Goal: Information Seeking & Learning: Find specific fact

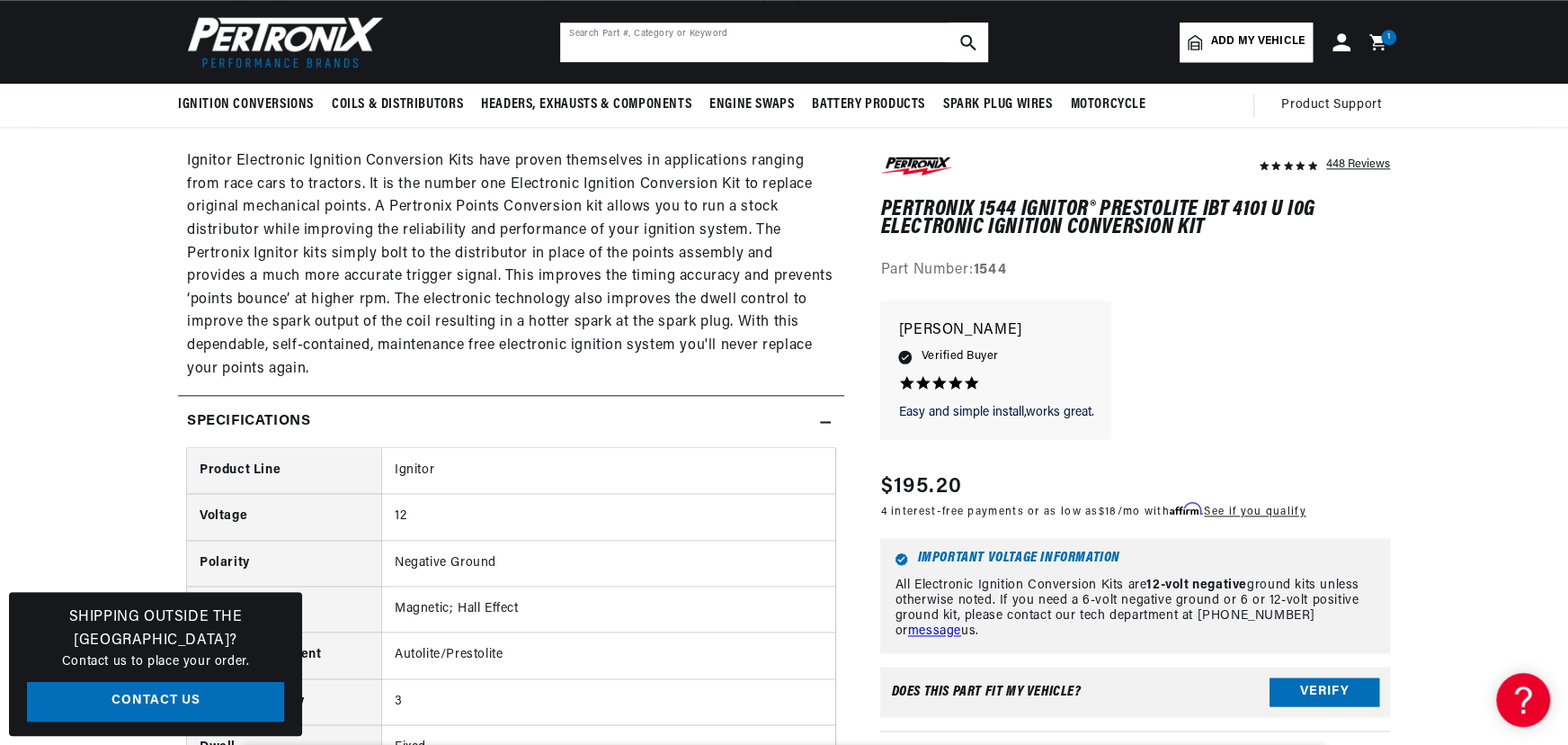
click at [585, 53] on input "text" at bounding box center [774, 42] width 428 height 40
type input "d"
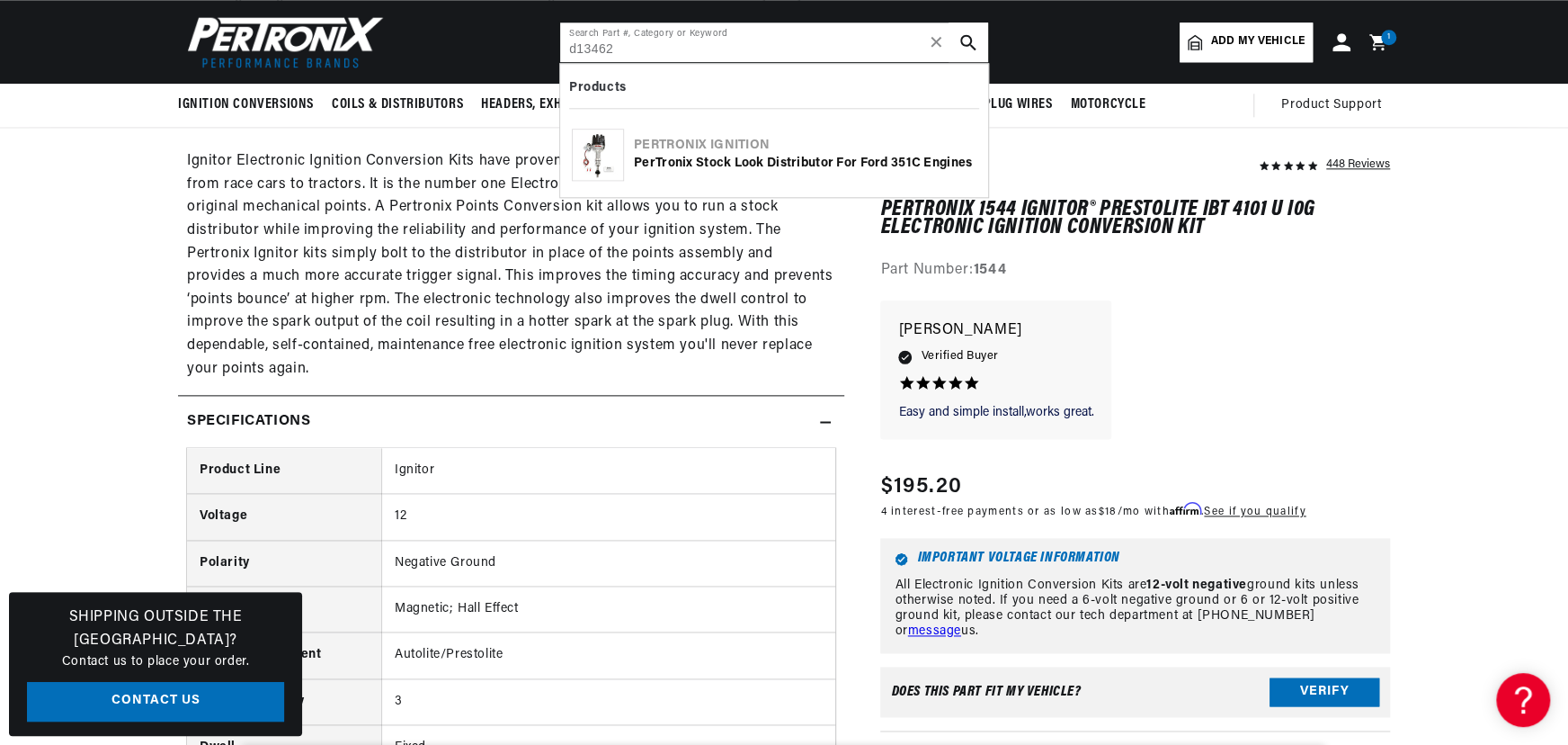
type input "d13462"
click at [676, 154] on div "Pertronix Ignition PerTronix Stock Look Distributor for Ford 351C Engines" at bounding box center [804, 154] width 342 height 35
